Goal: Information Seeking & Learning: Learn about a topic

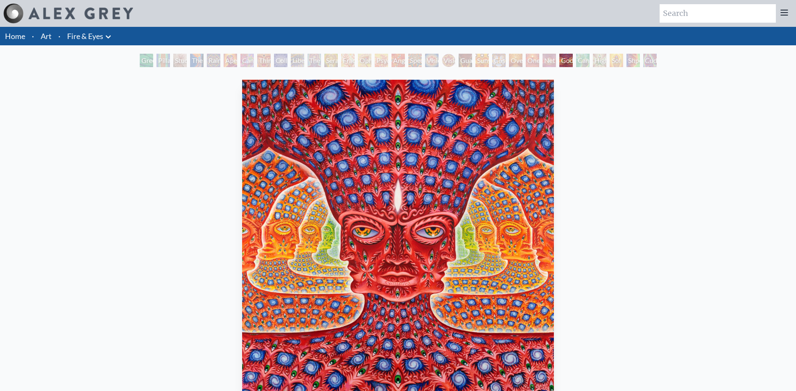
click at [50, 37] on link "Art" at bounding box center [46, 36] width 11 height 12
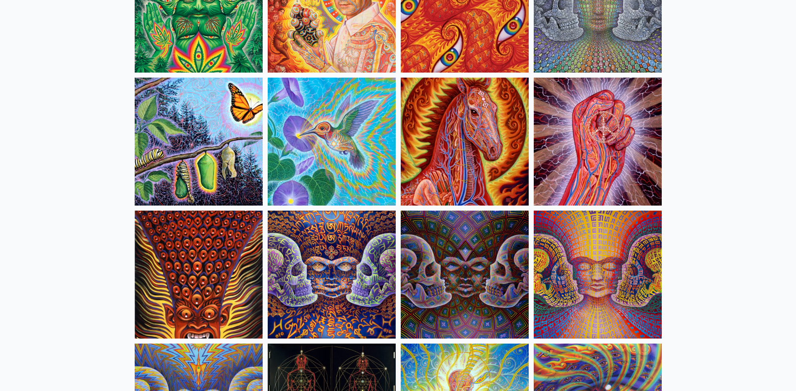
scroll to position [4152, 0]
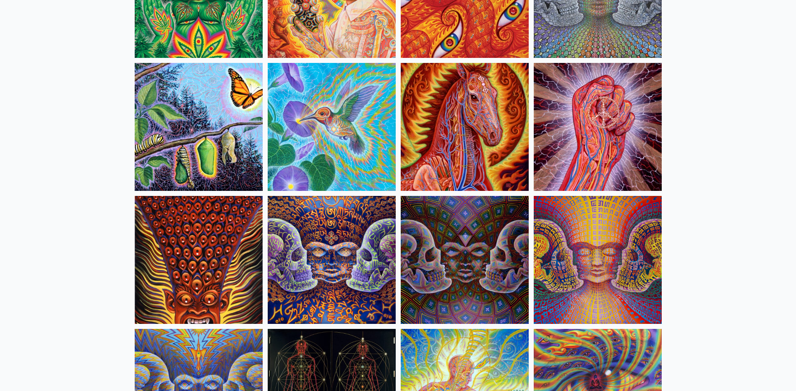
click at [468, 201] on img at bounding box center [464, 260] width 128 height 128
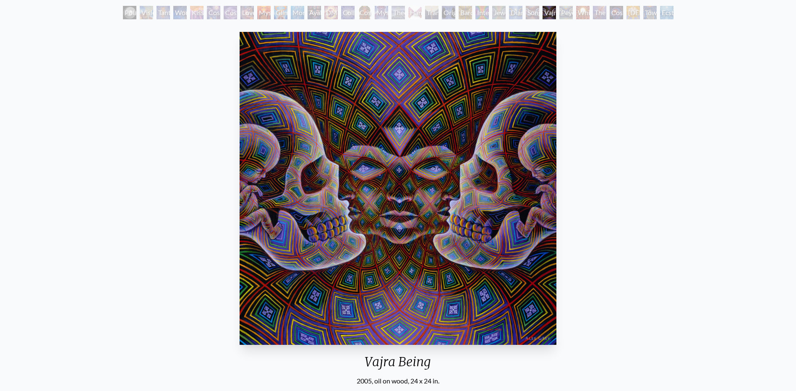
scroll to position [42, 0]
